Goal: Information Seeking & Learning: Compare options

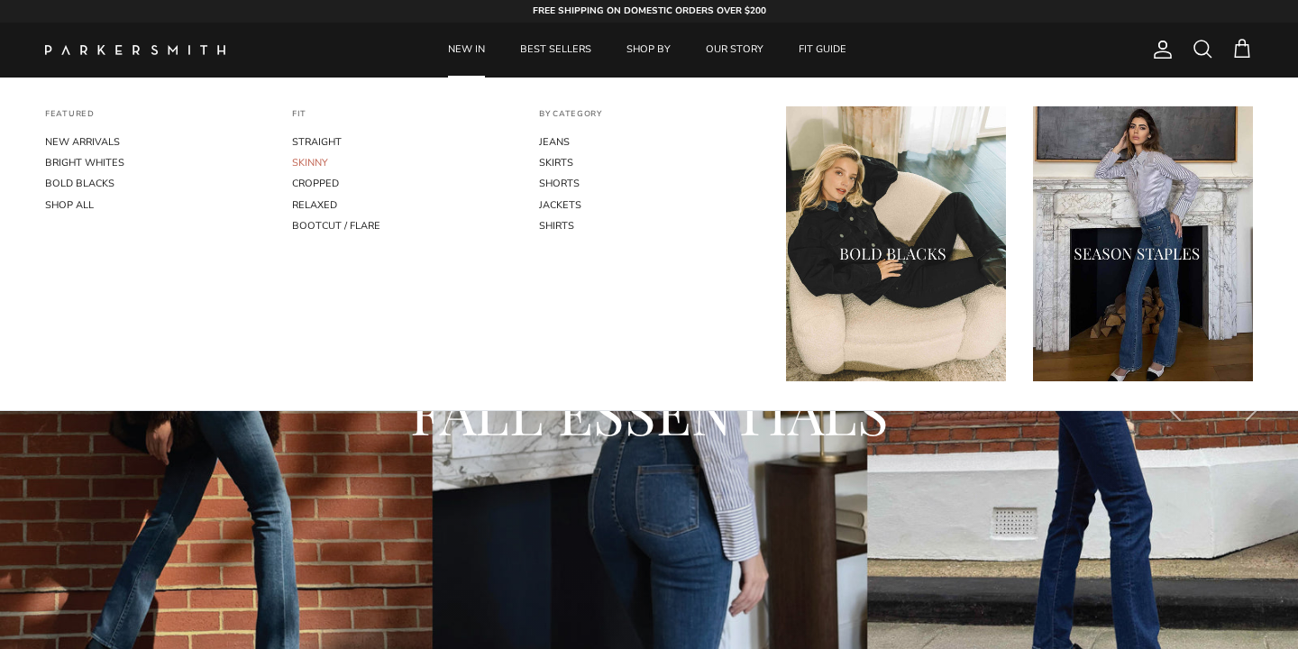
click at [316, 165] on link "SKINNY" at bounding box center [402, 162] width 220 height 21
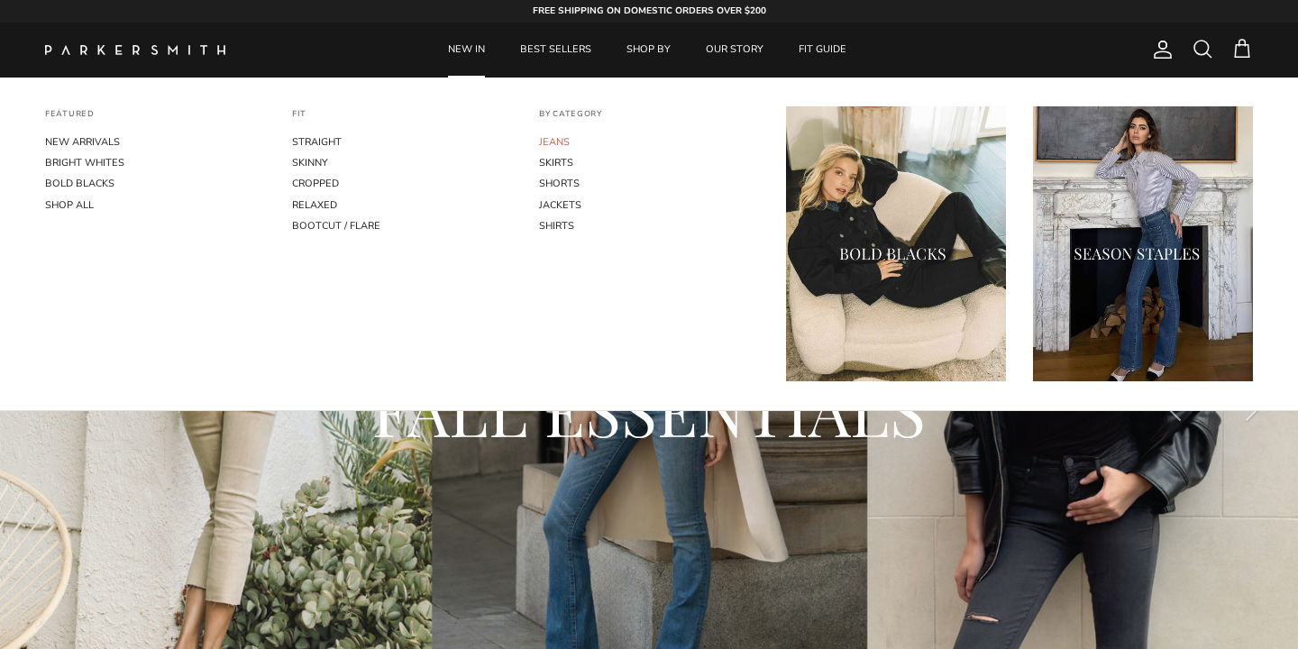
click at [551, 144] on link "JEANS" at bounding box center [649, 142] width 220 height 21
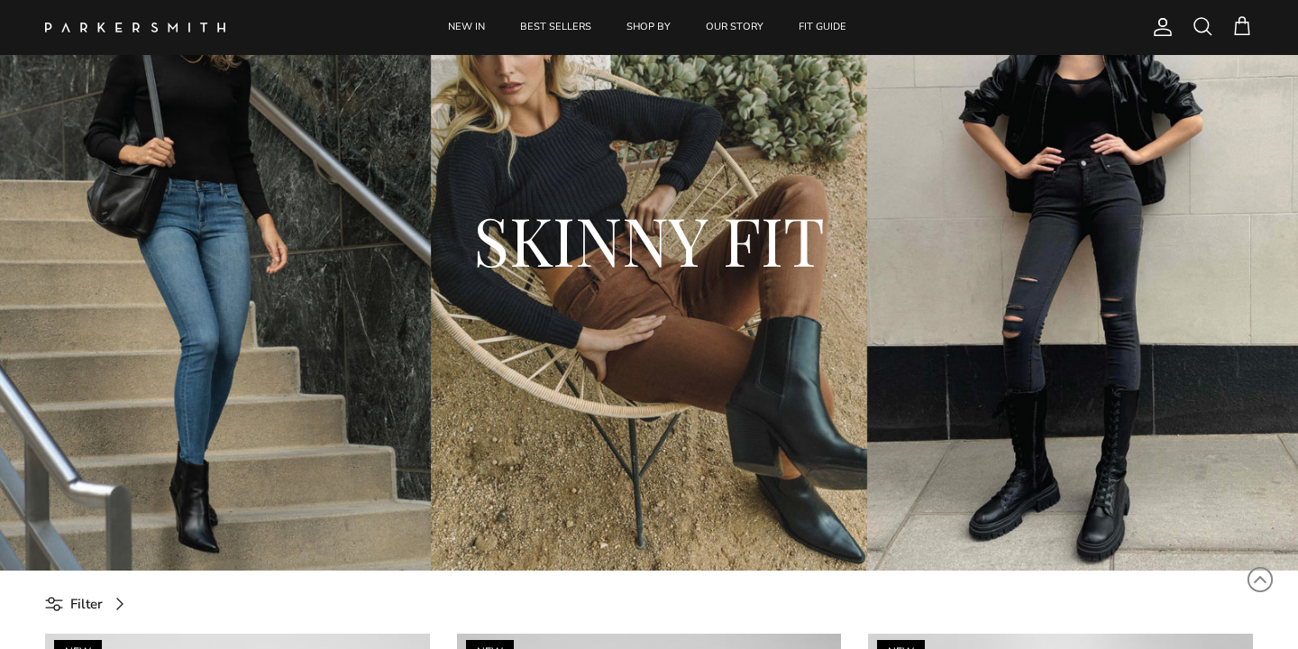
scroll to position [160, 0]
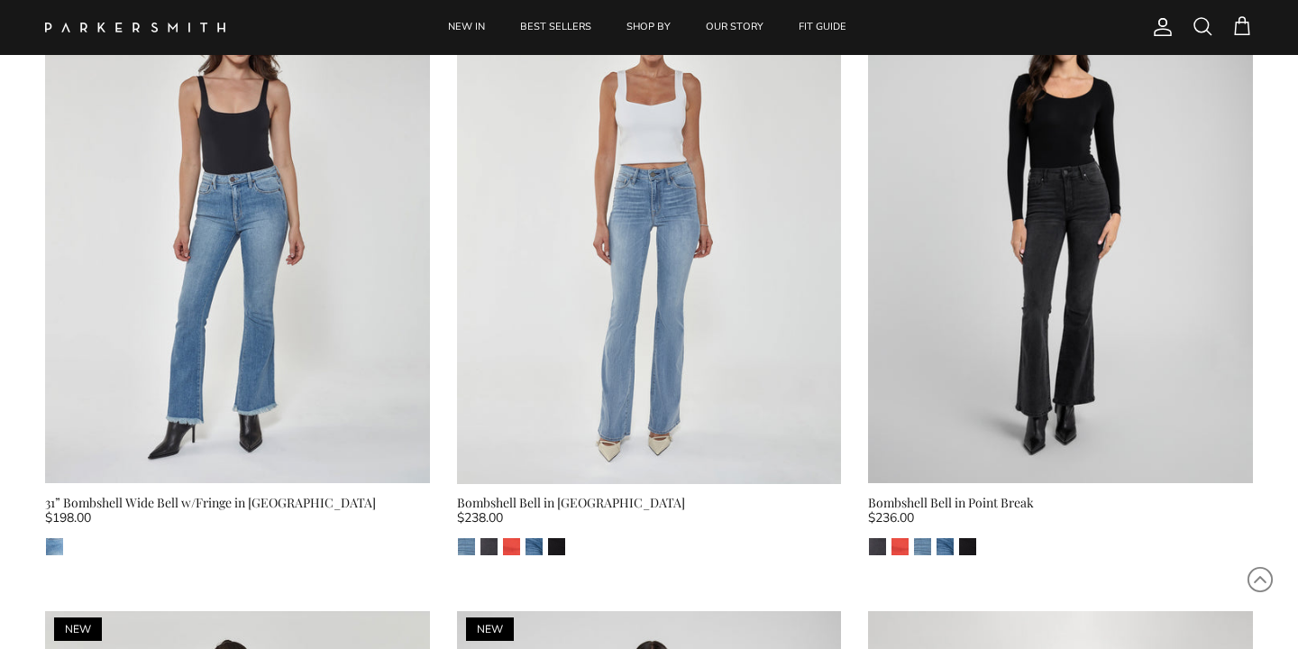
scroll to position [825, 0]
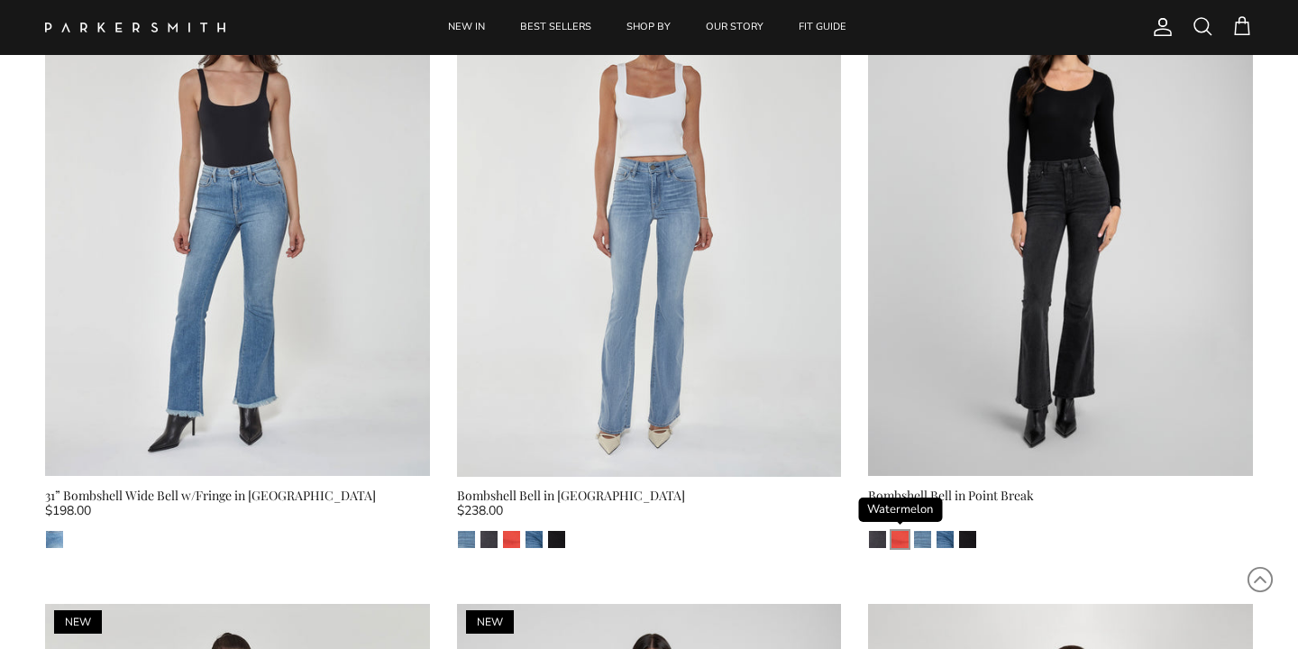
click at [898, 541] on img "Watermelon" at bounding box center [899, 539] width 17 height 17
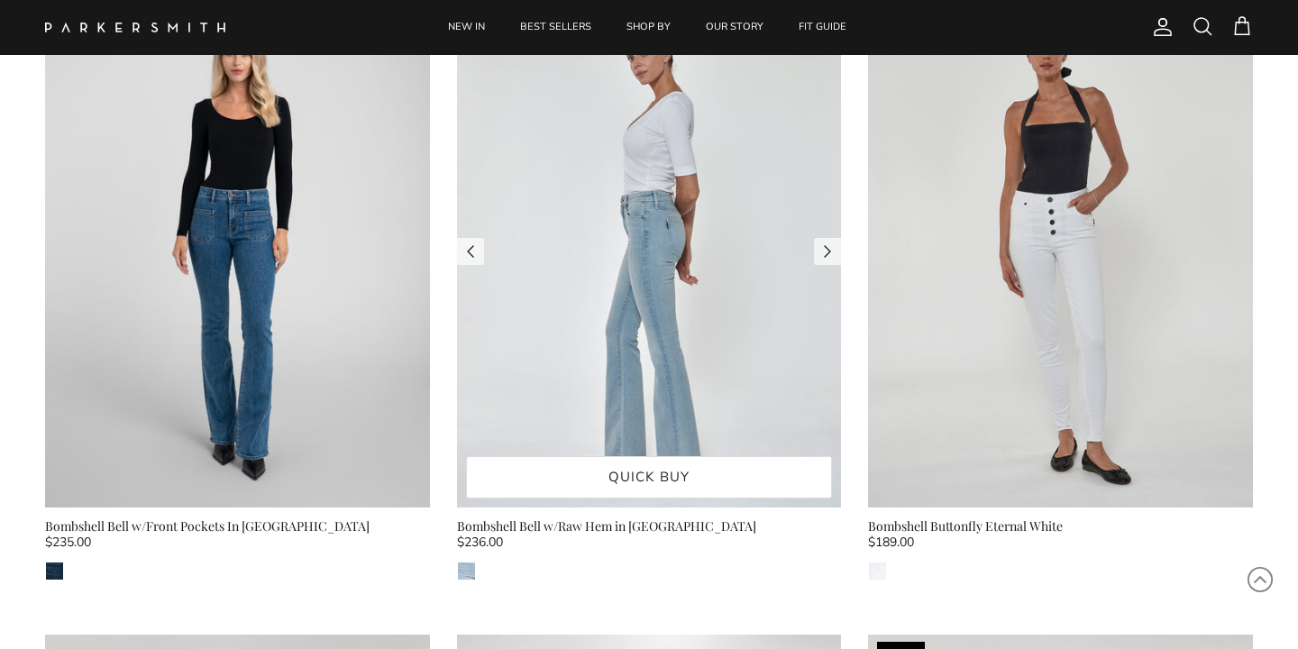
scroll to position [2072, 0]
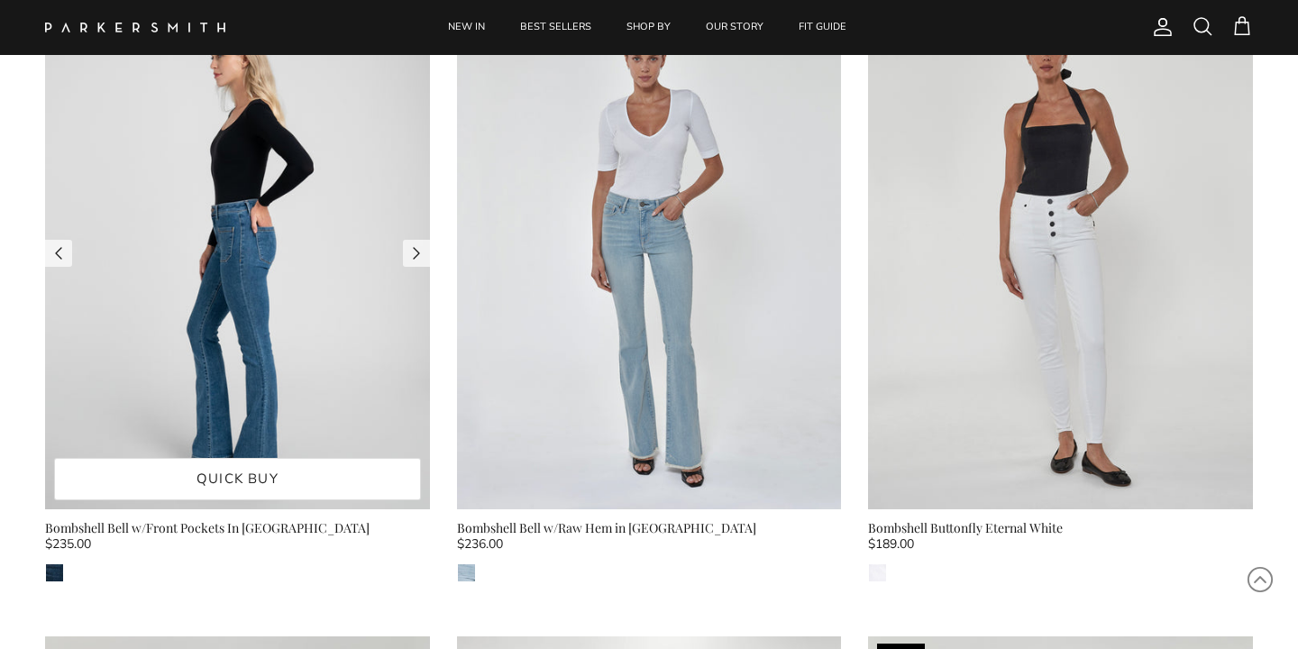
click at [257, 279] on img at bounding box center [237, 252] width 385 height 513
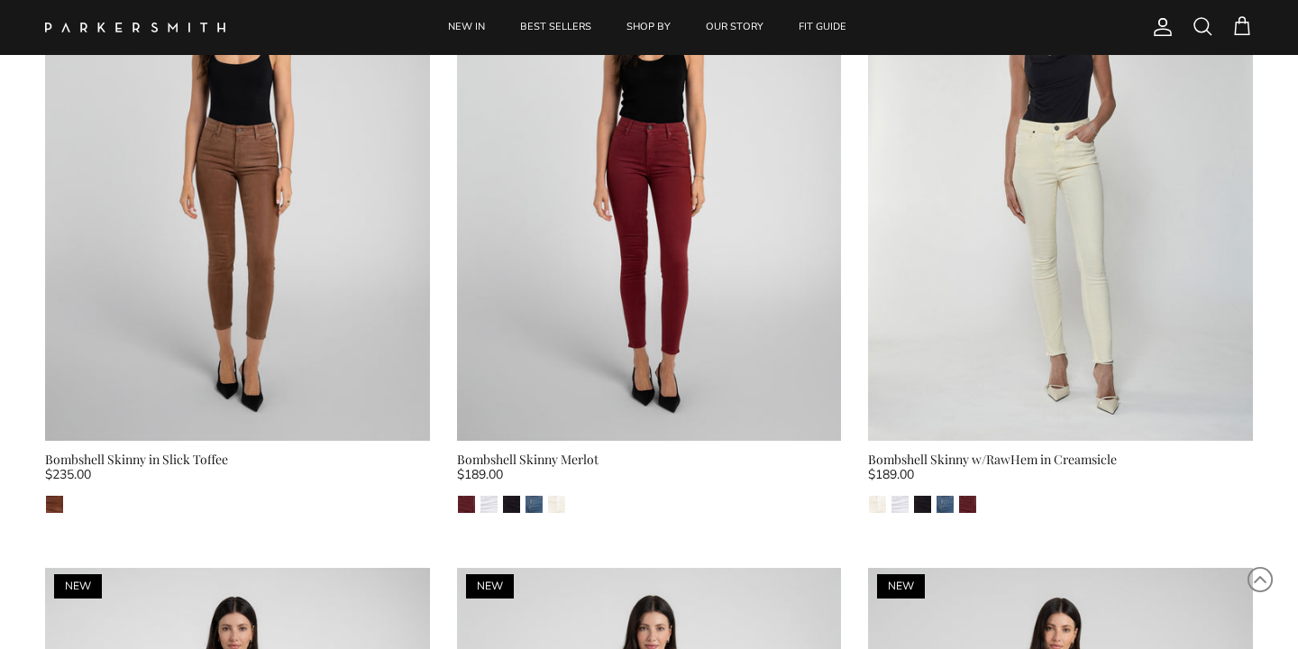
scroll to position [4700, 0]
click at [969, 509] on img "Merlot" at bounding box center [967, 503] width 17 height 17
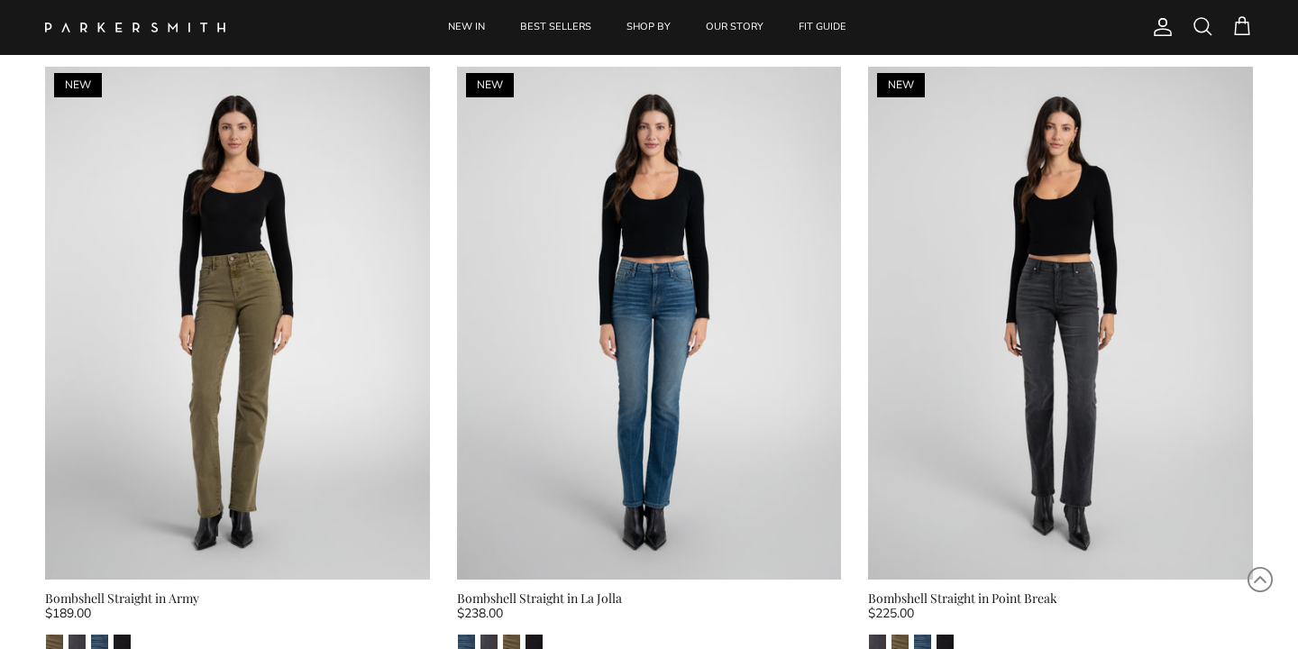
scroll to position [5239, 0]
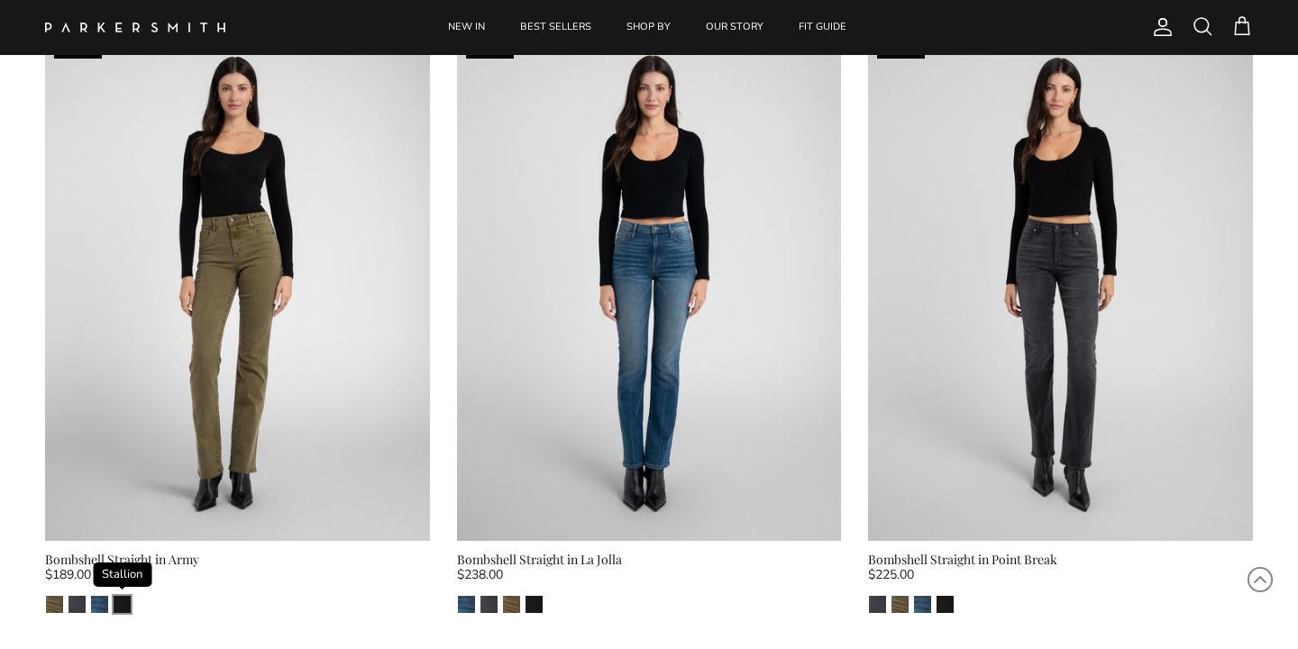
click at [121, 612] on img "Stallion" at bounding box center [122, 604] width 17 height 17
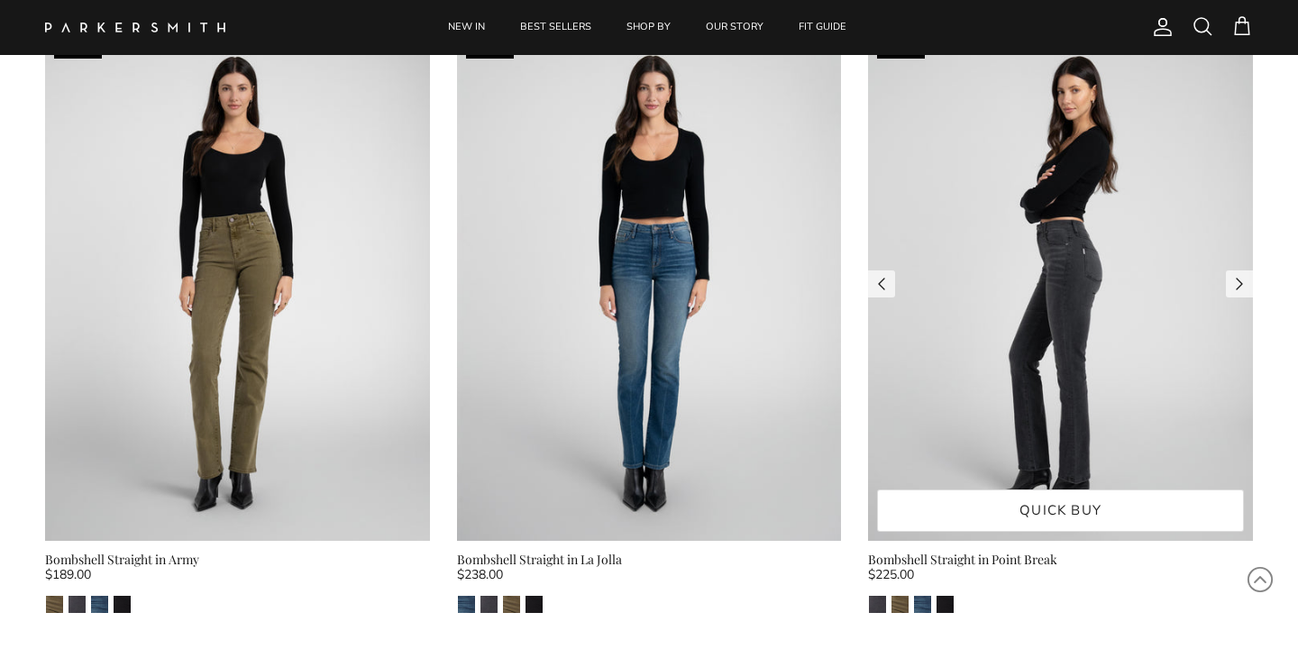
click at [1054, 264] on img at bounding box center [1060, 284] width 385 height 513
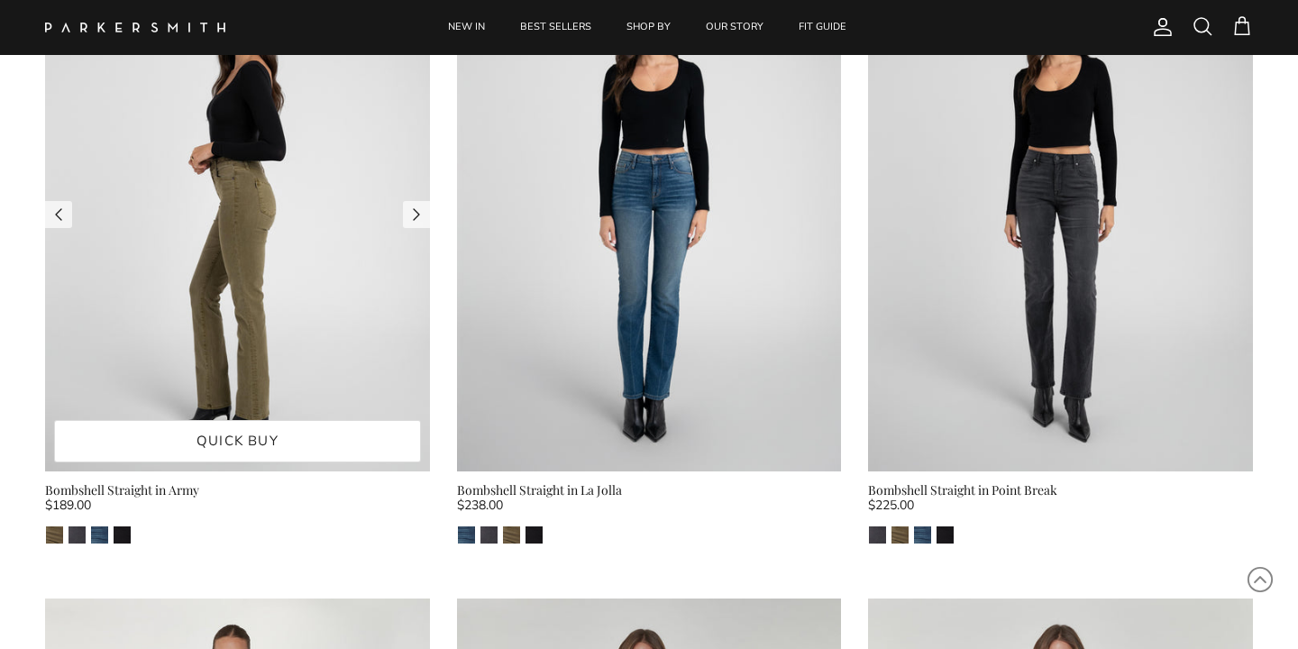
scroll to position [5323, 0]
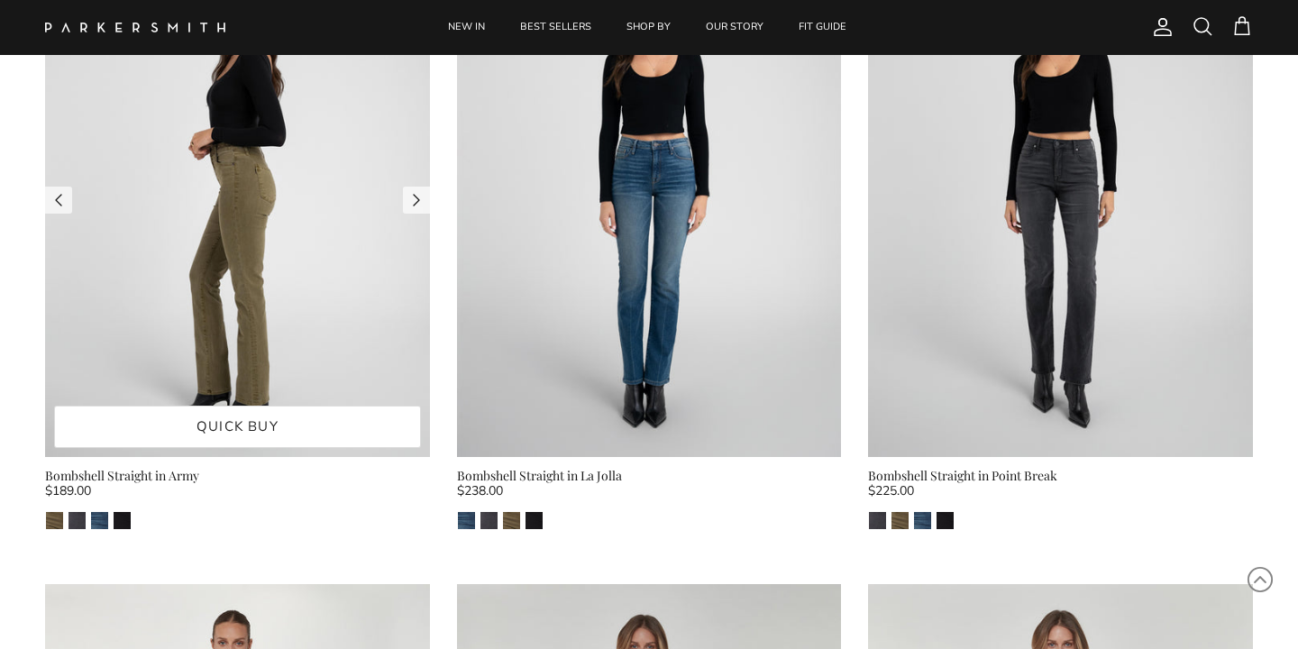
click at [240, 269] on img at bounding box center [237, 200] width 385 height 513
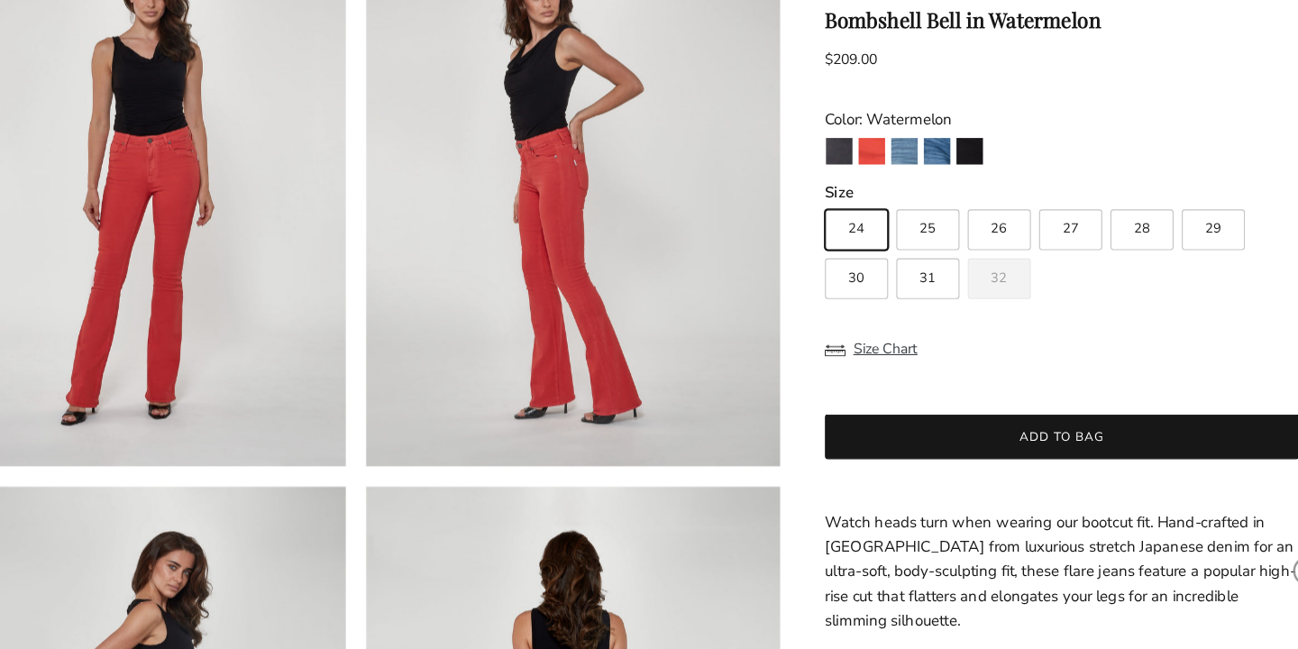
scroll to position [156, 0]
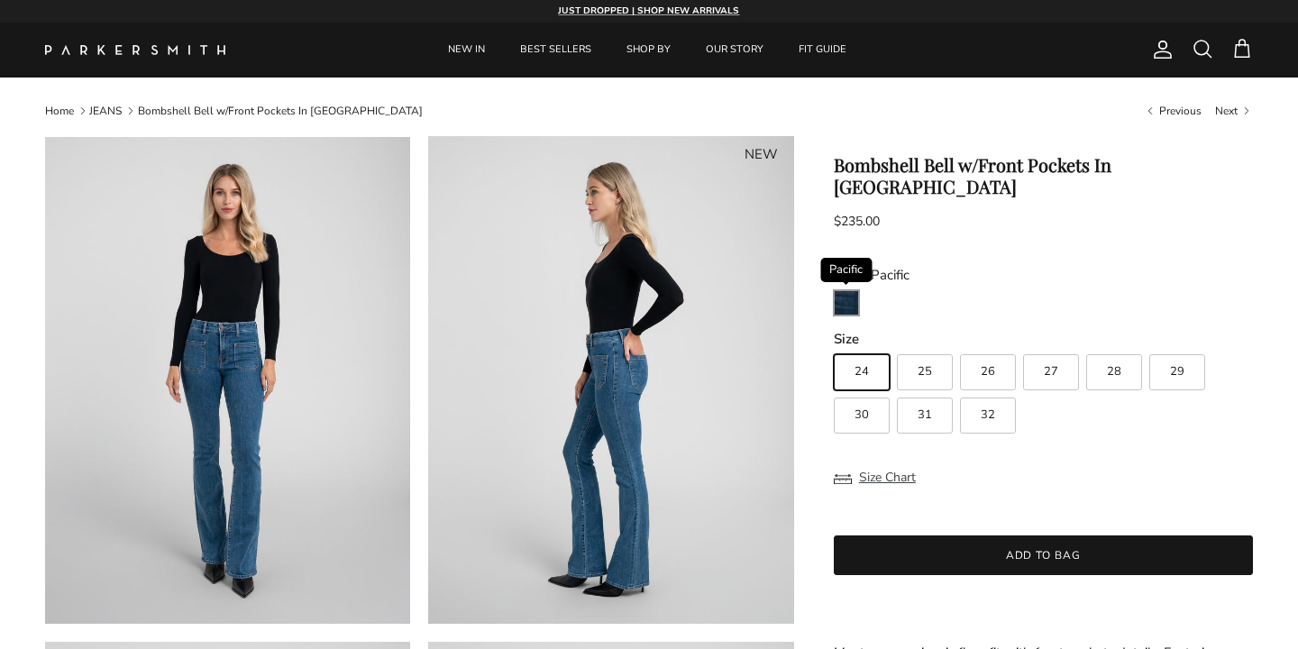
click at [844, 291] on img "Pacific" at bounding box center [845, 302] width 23 height 23
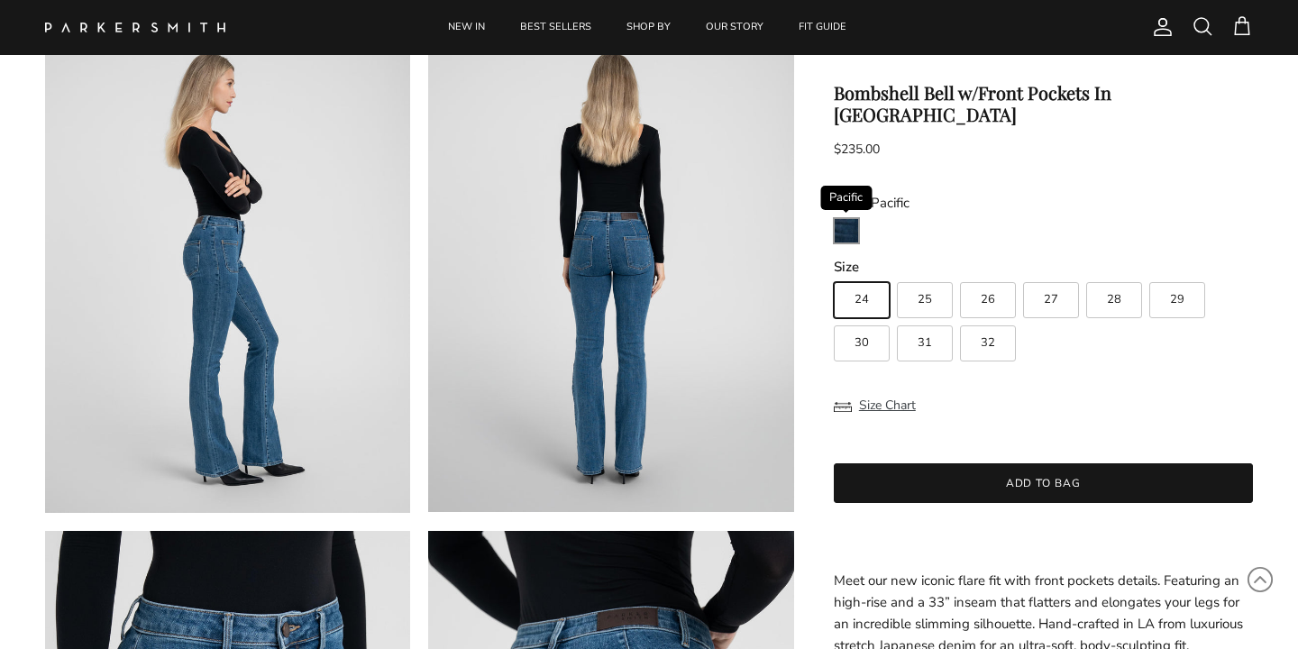
scroll to position [638, 0]
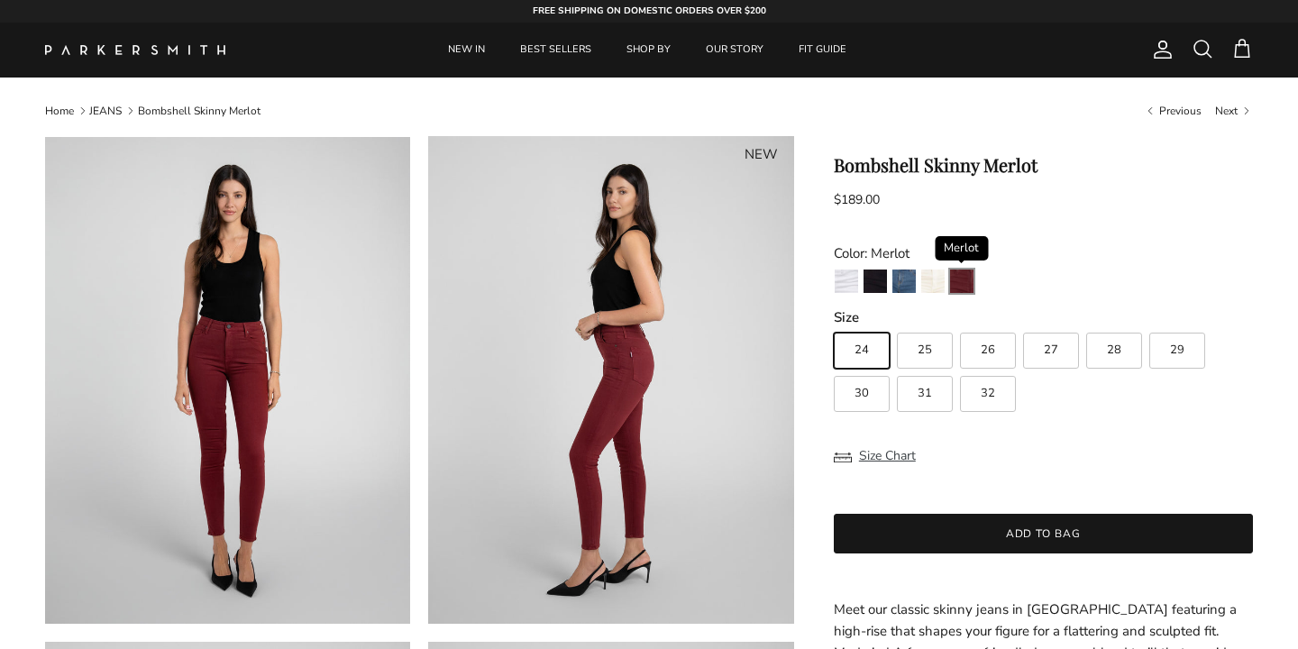
click at [966, 284] on img "Merlot" at bounding box center [961, 280] width 23 height 23
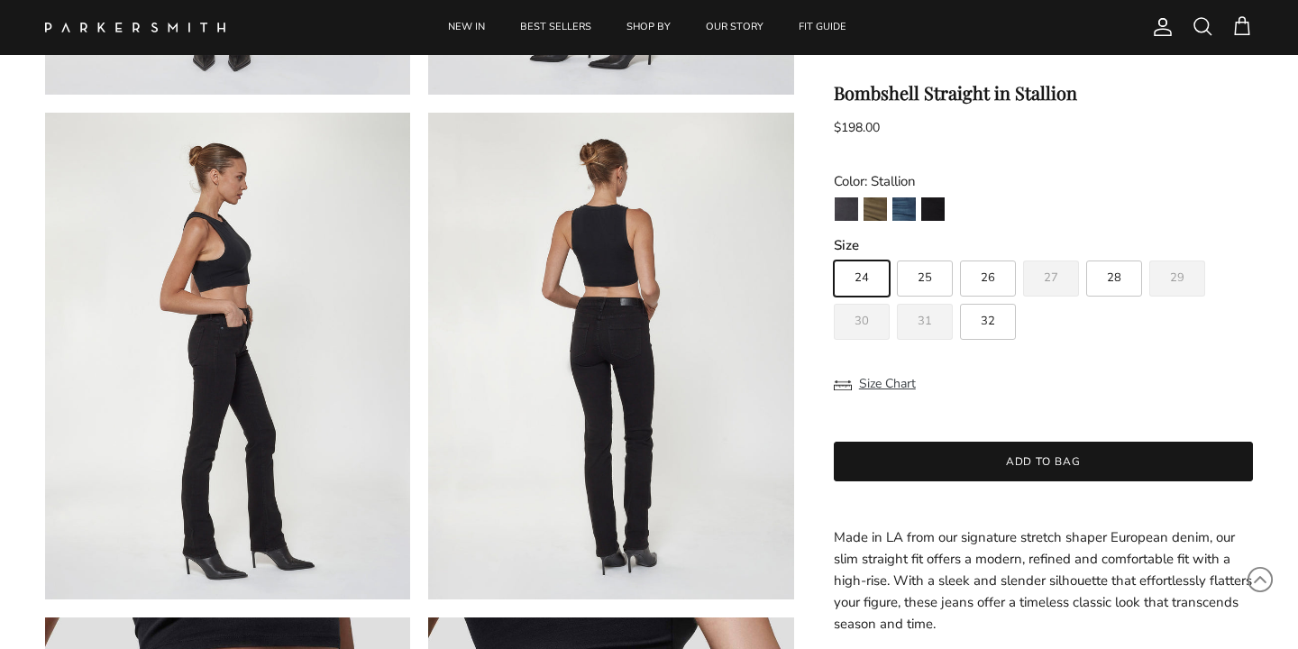
scroll to position [597, 0]
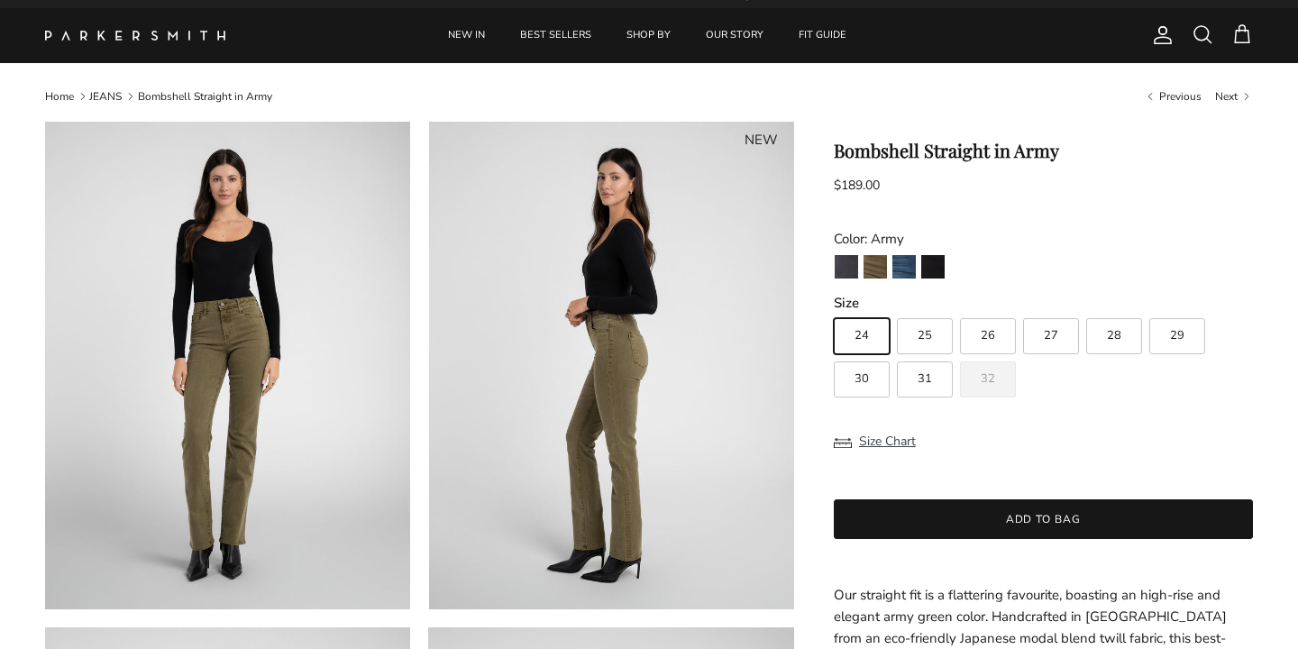
scroll to position [15, 0]
